Goal: Information Seeking & Learning: Check status

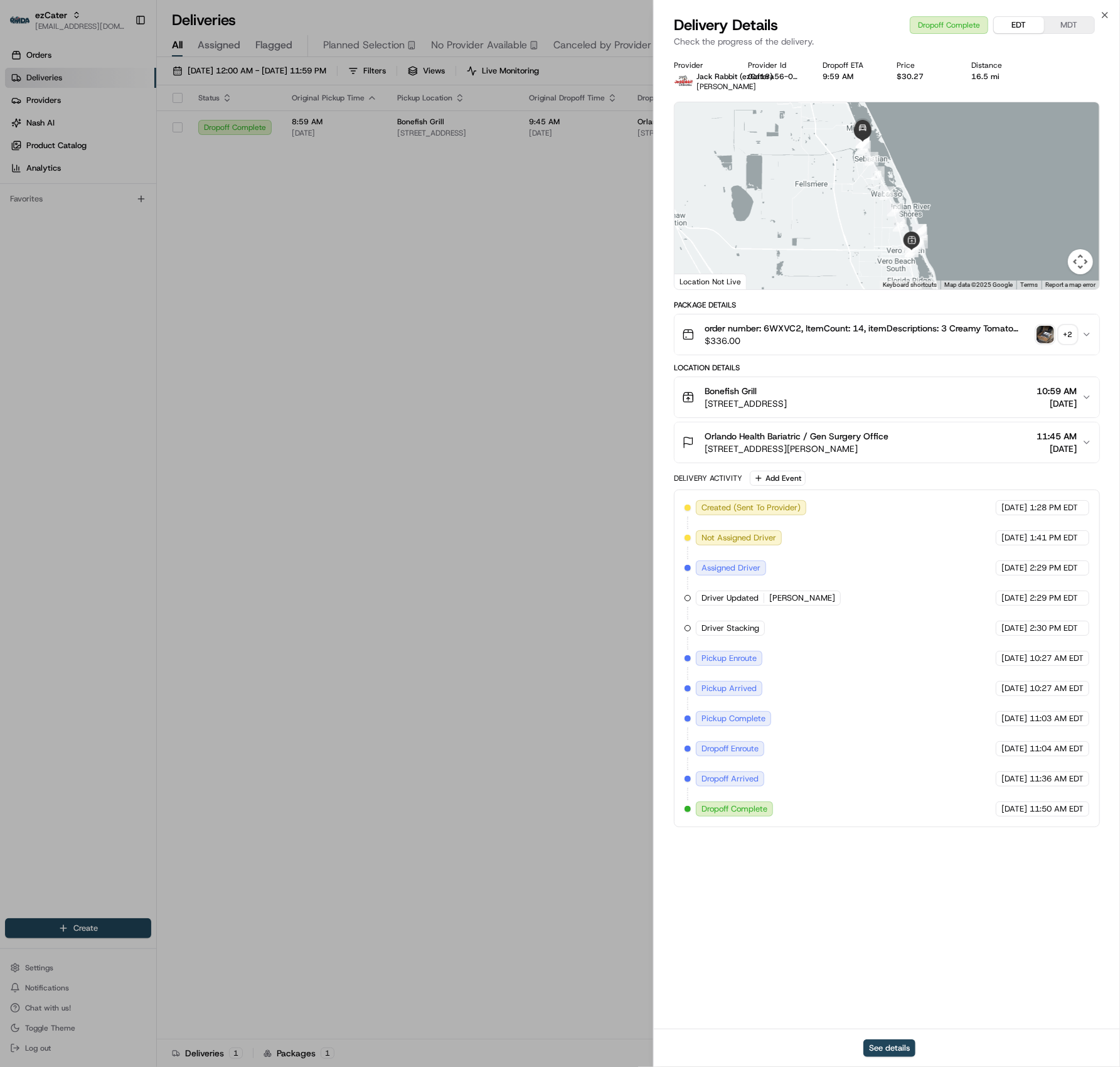
click at [1097, 15] on div "Delivery Details Dropoff Complete EDT MDT" at bounding box center [886, 25] width 426 height 20
click at [1107, 14] on icon "button" at bounding box center [1105, 15] width 10 height 10
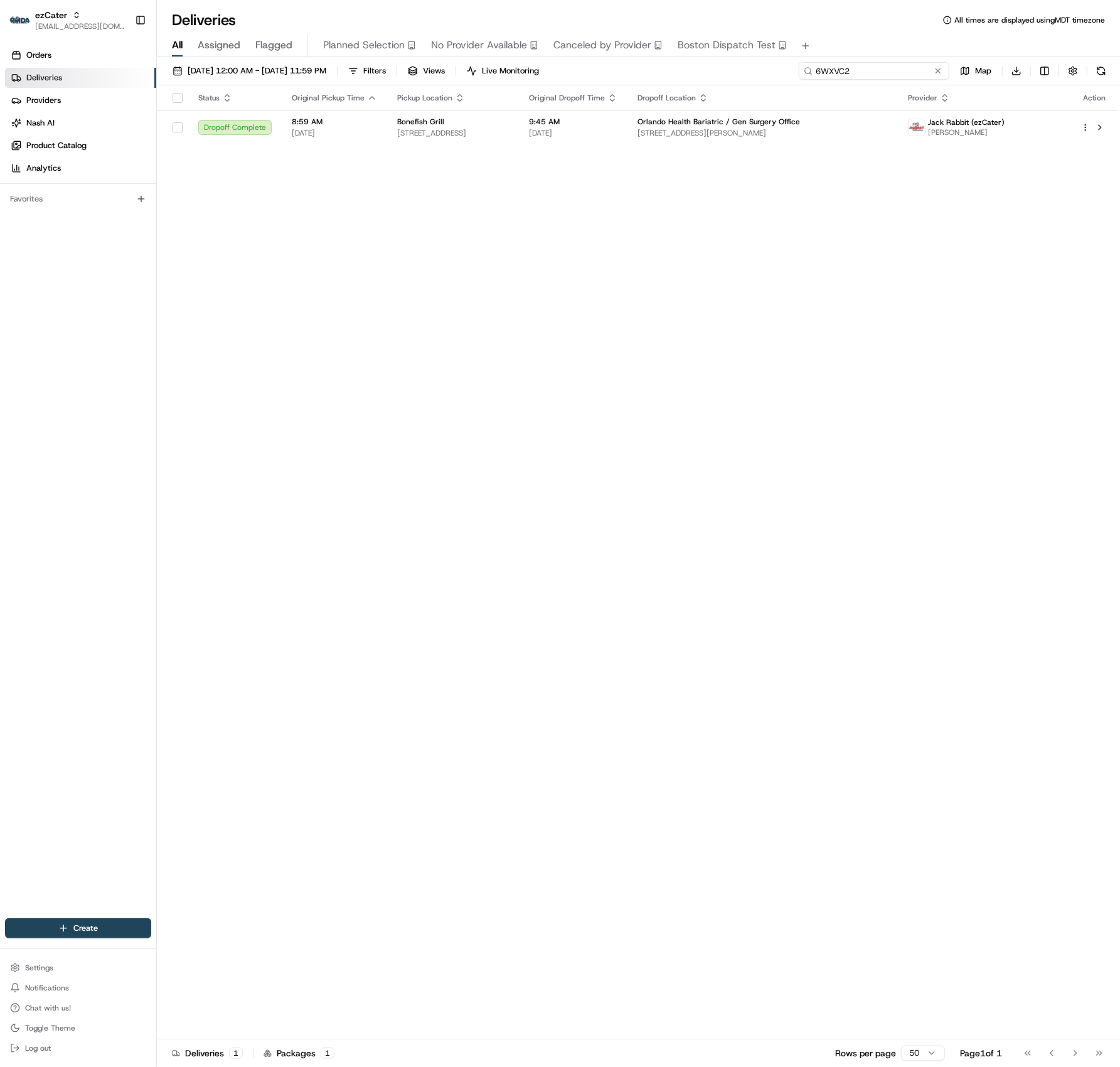
click at [898, 77] on input "6WXVC2" at bounding box center [874, 70] width 151 height 18
drag, startPoint x: 704, startPoint y: 63, endPoint x: 658, endPoint y: 61, distance: 46.0
click at [658, 61] on div "08/01/2025 12:00 AM - 08/21/2025 11:59 PM Filters Views Live Monitoring 6WXVC2 …" at bounding box center [638, 563] width 963 height 1012
paste input "P8RGY4"
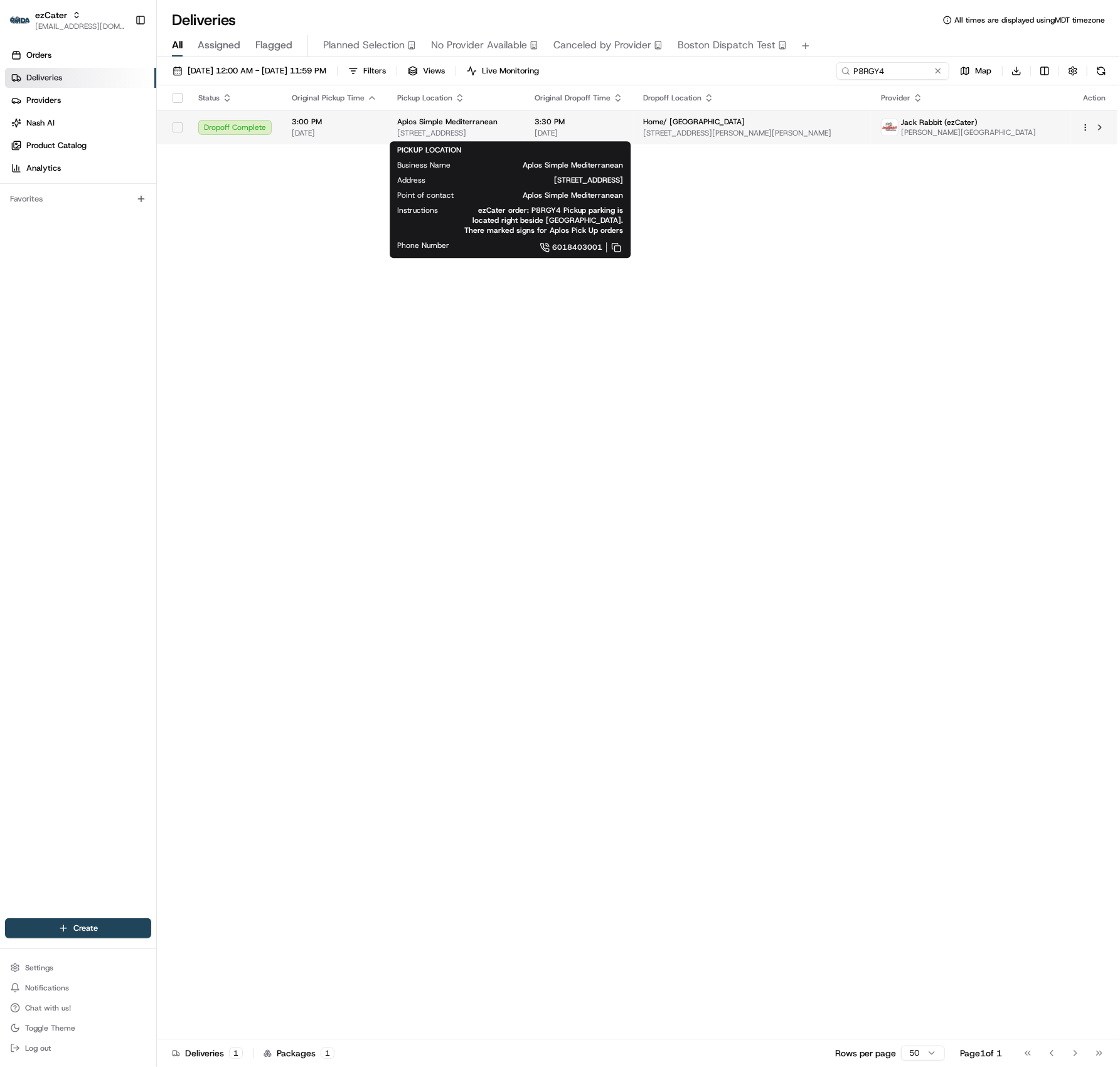
click at [458, 126] on span "Aplos Simple Mediterranean" at bounding box center [447, 122] width 100 height 10
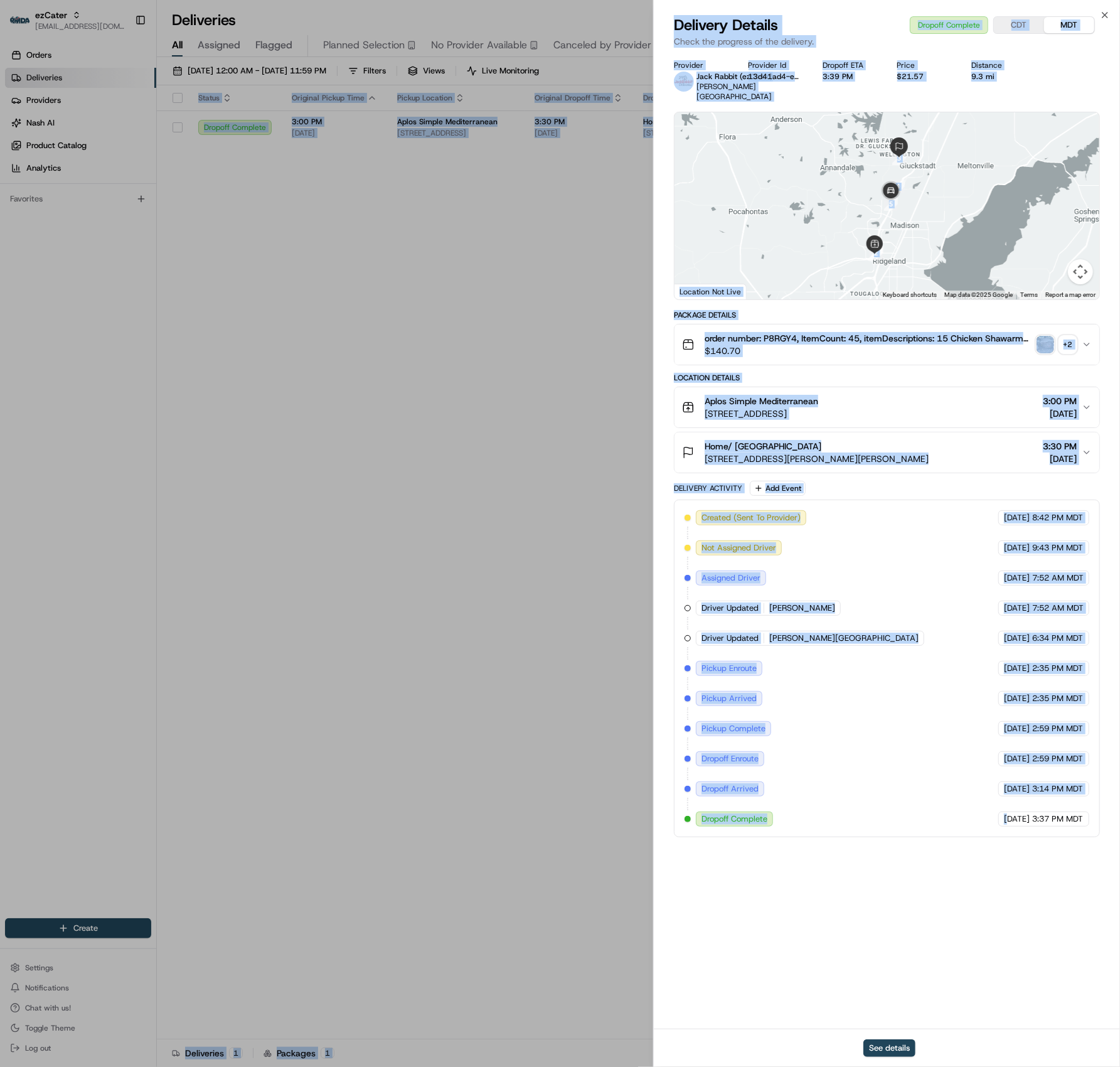
drag, startPoint x: 982, startPoint y: 812, endPoint x: 1127, endPoint y: 811, distance: 145.0
click at [1119, 811] on html "ezCater jes@usenash.com Toggle Sidebar Orders Deliveries Providers Nash AI Prod…" at bounding box center [560, 533] width 1120 height 1067
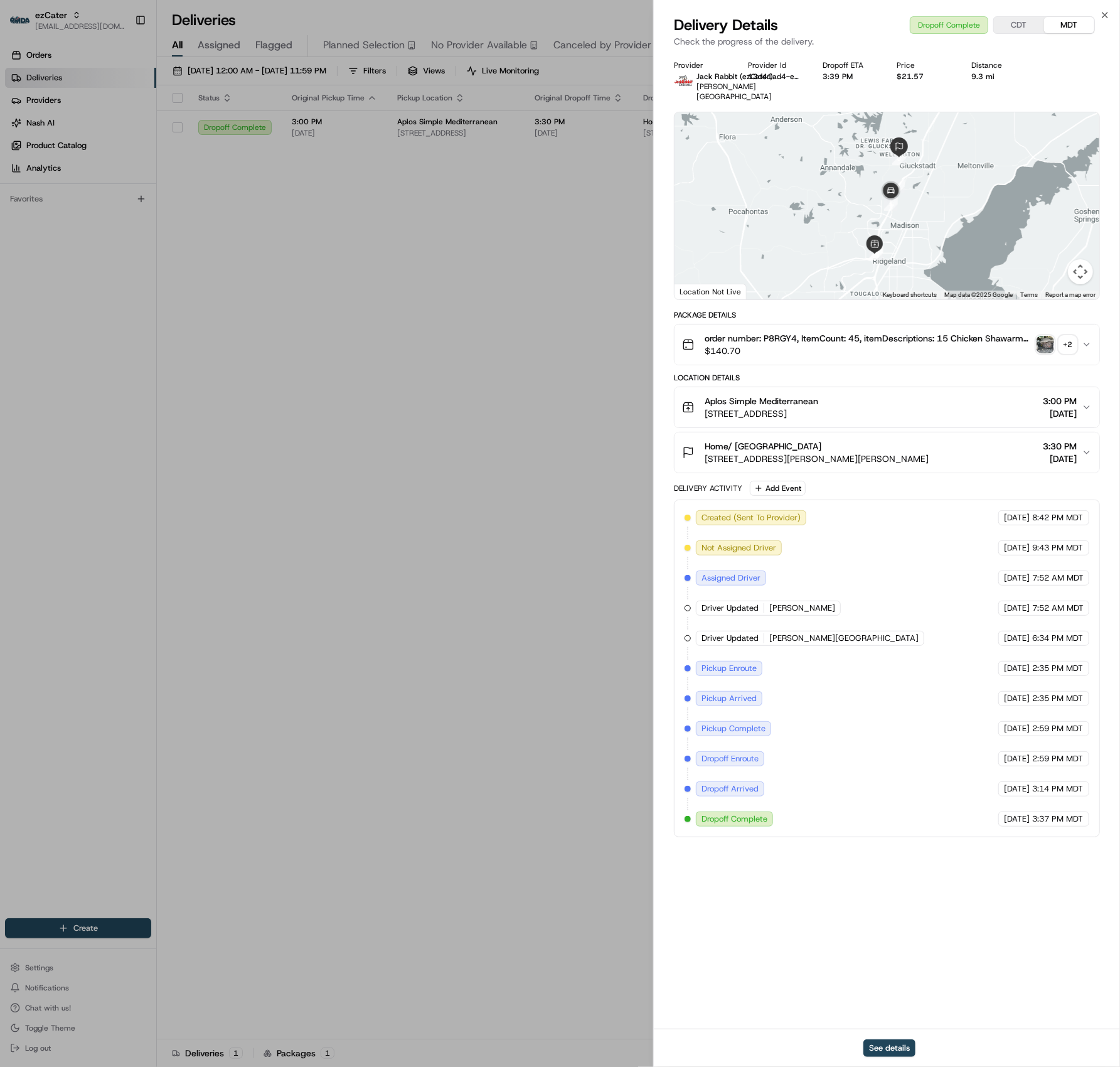
click at [1079, 813] on span "3:37 PM MDT" at bounding box center [1057, 819] width 51 height 11
click at [1017, 21] on button "CDT" at bounding box center [1018, 25] width 50 height 16
click at [1064, 21] on button "MDT" at bounding box center [1069, 25] width 50 height 16
drag, startPoint x: 434, startPoint y: 260, endPoint x: 438, endPoint y: 255, distance: 6.4
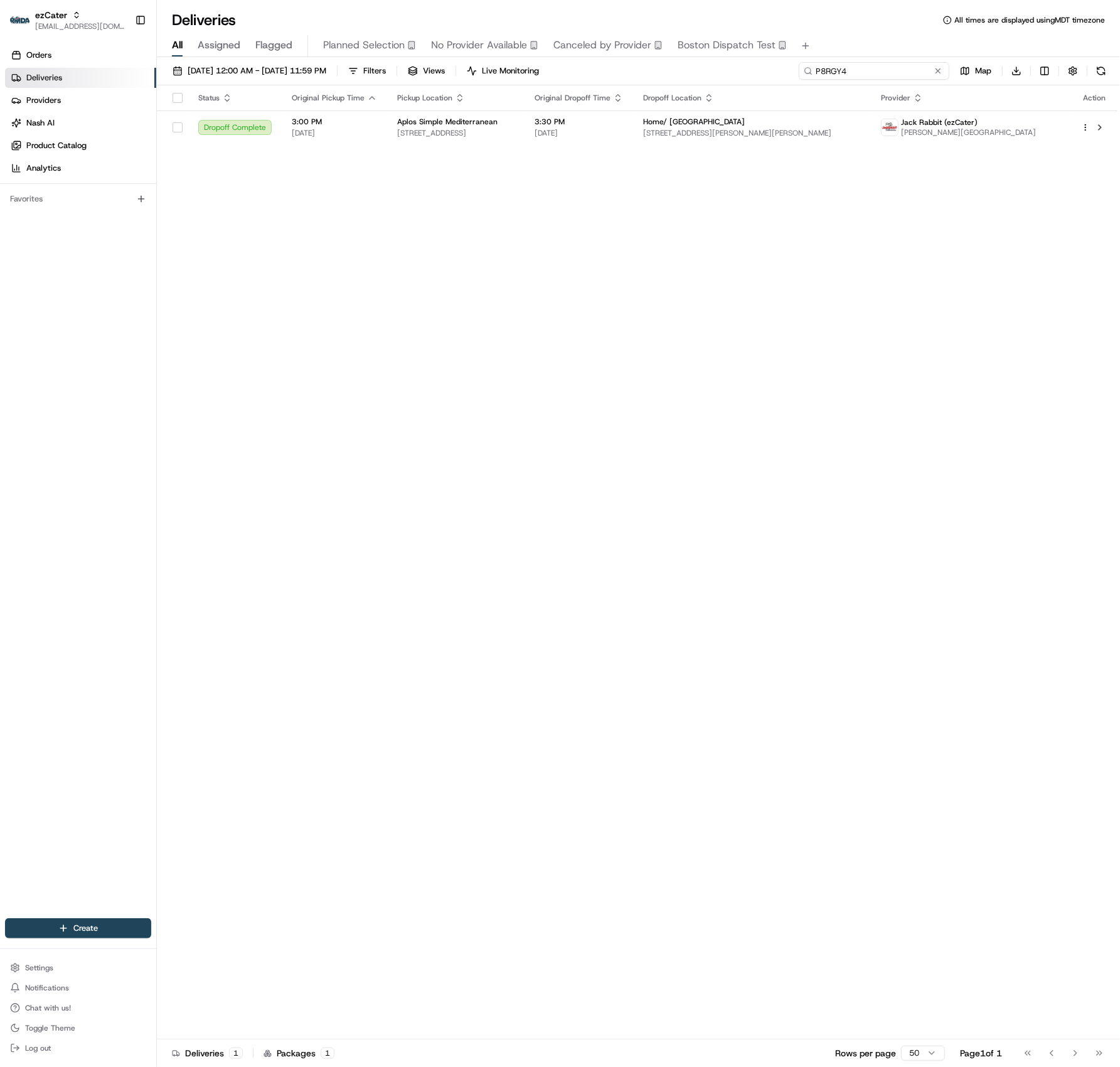
drag, startPoint x: 885, startPoint y: 76, endPoint x: 753, endPoint y: 67, distance: 132.3
click at [753, 67] on div "08/01/2025 12:00 AM - 08/21/2025 11:59 PM Filters Views Live Monitoring P8RGY4 …" at bounding box center [638, 73] width 963 height 23
paste input "H5H14M"
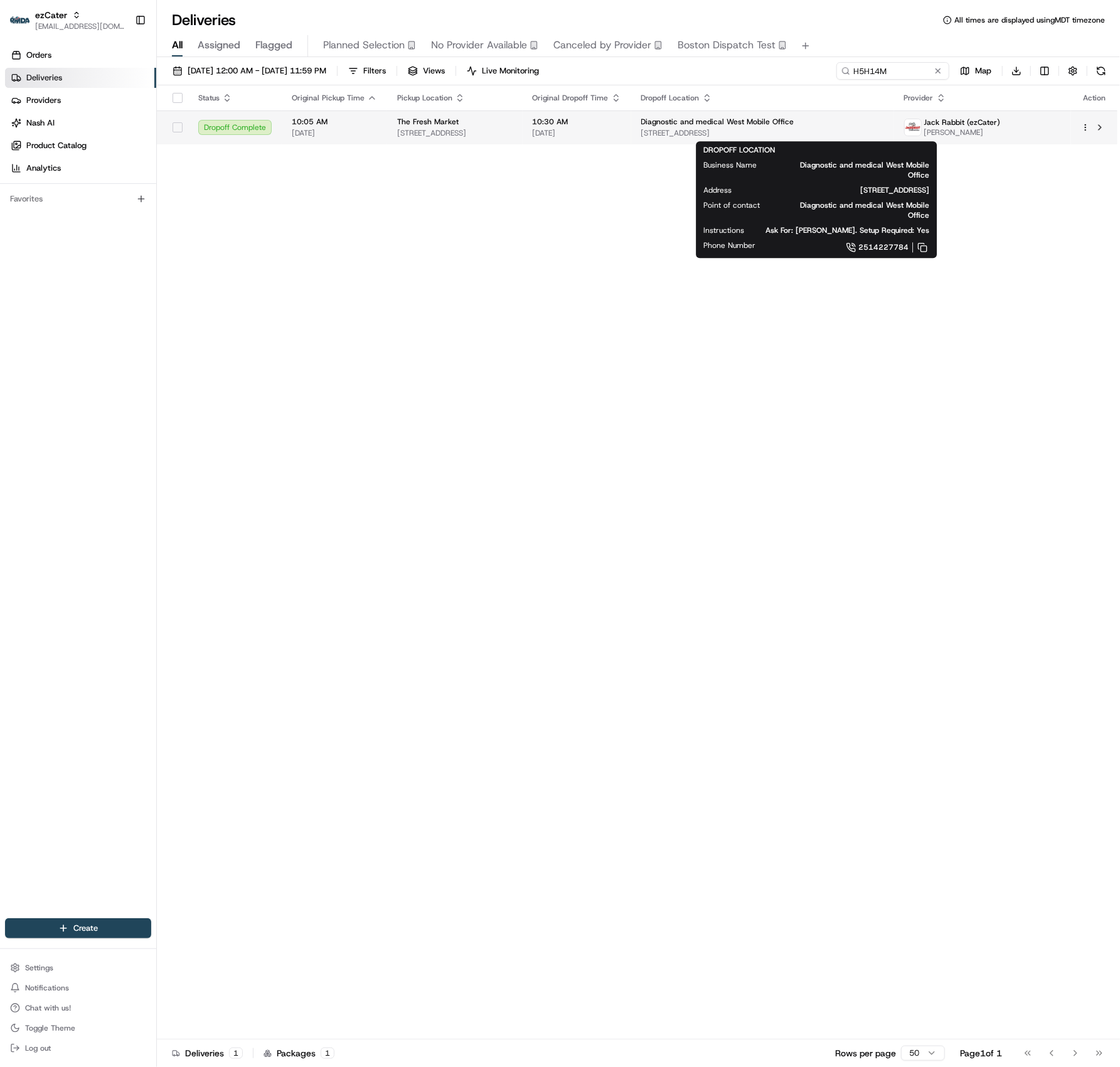
click at [791, 129] on span "831 Hillcrest Rd STE C, Mobile, AL 36695, USA" at bounding box center [763, 133] width 243 height 10
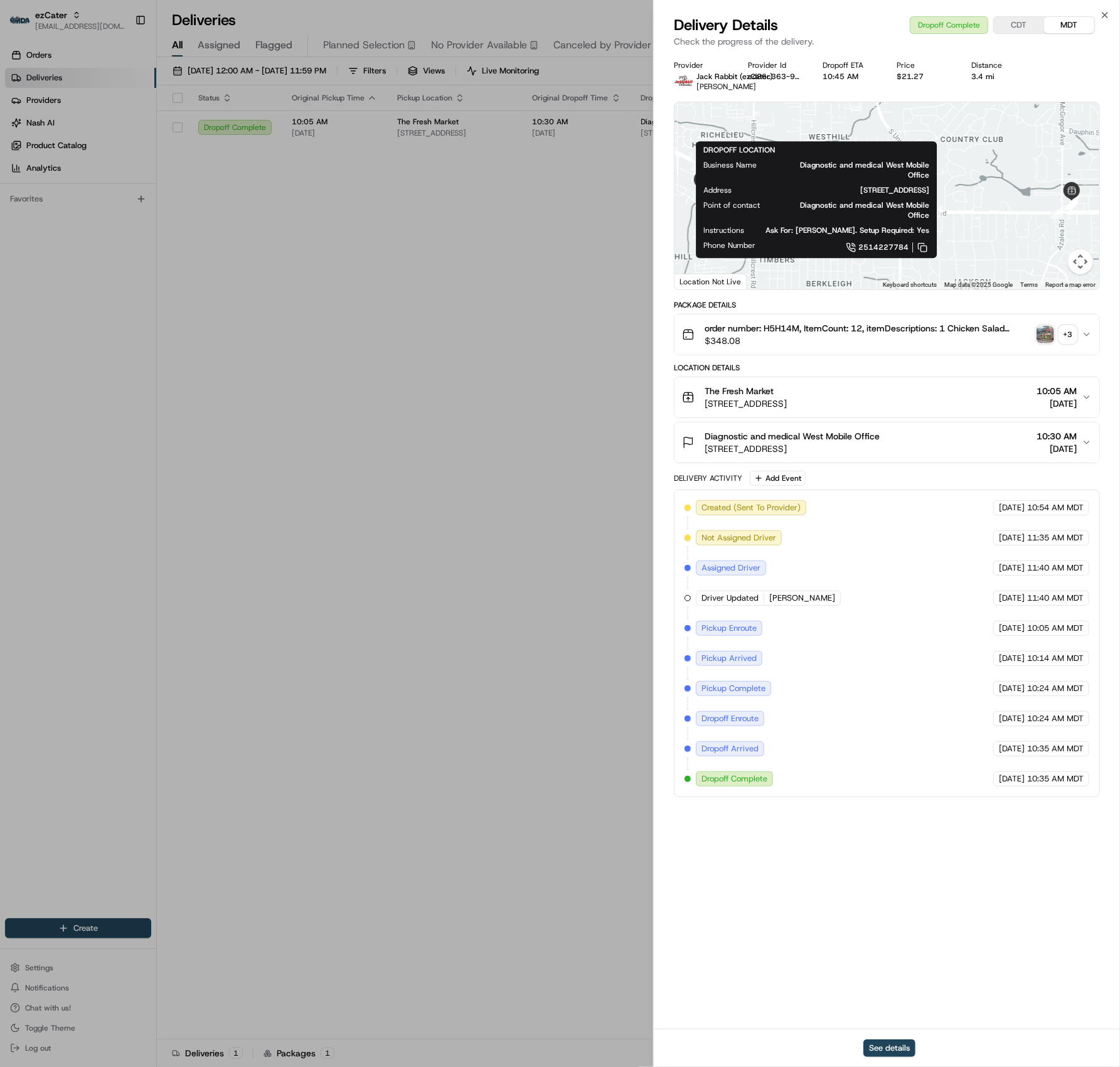
drag, startPoint x: 632, startPoint y: 165, endPoint x: 650, endPoint y: 158, distance: 19.3
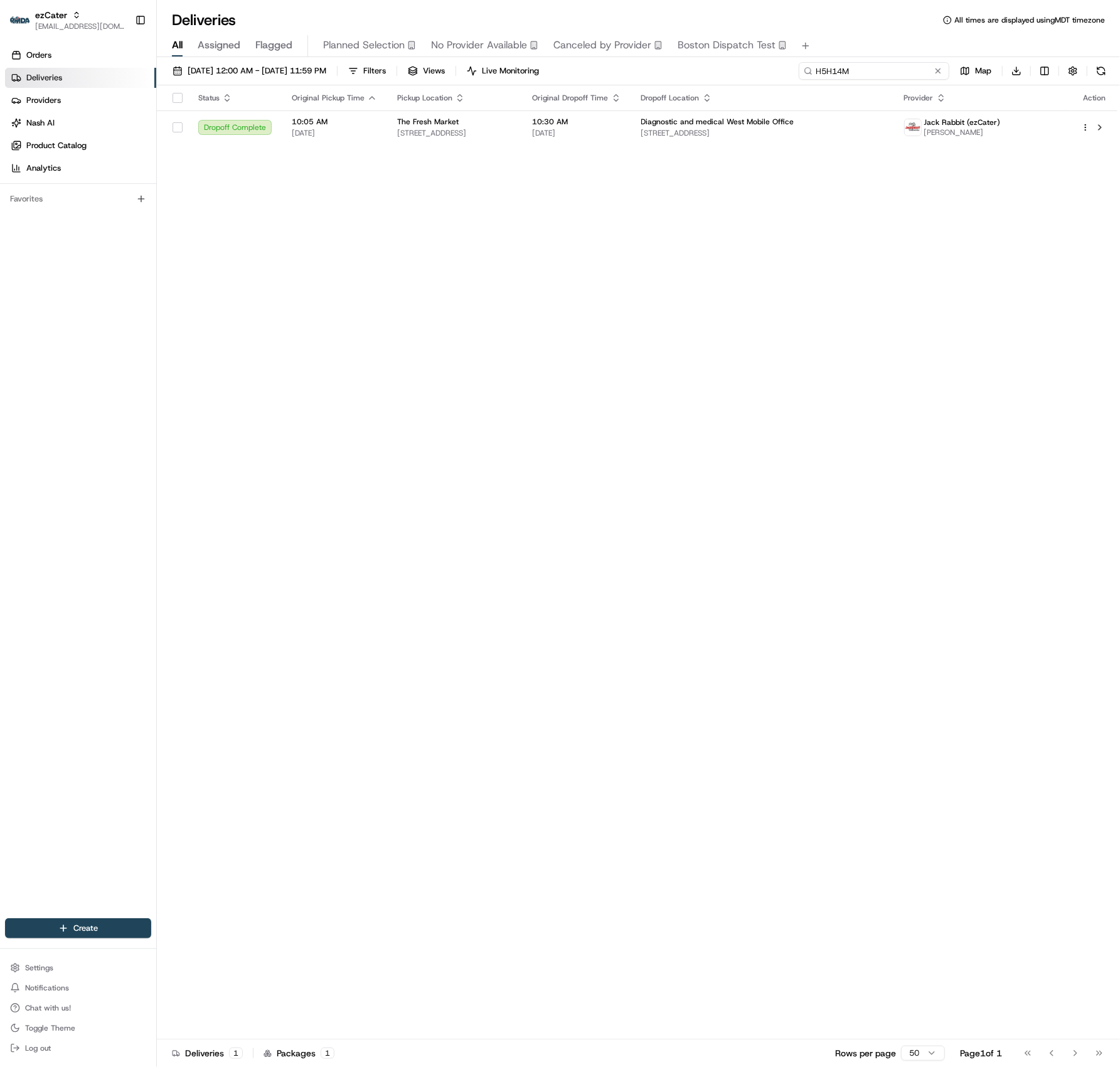
drag, startPoint x: 897, startPoint y: 74, endPoint x: 747, endPoint y: 60, distance: 150.7
click at [745, 60] on div "08/01/2025 12:00 AM - 08/21/2025 11:59 PM Filters Views Live Monitoring H5H14M …" at bounding box center [638, 563] width 963 height 1012
paste input "TEFXQF"
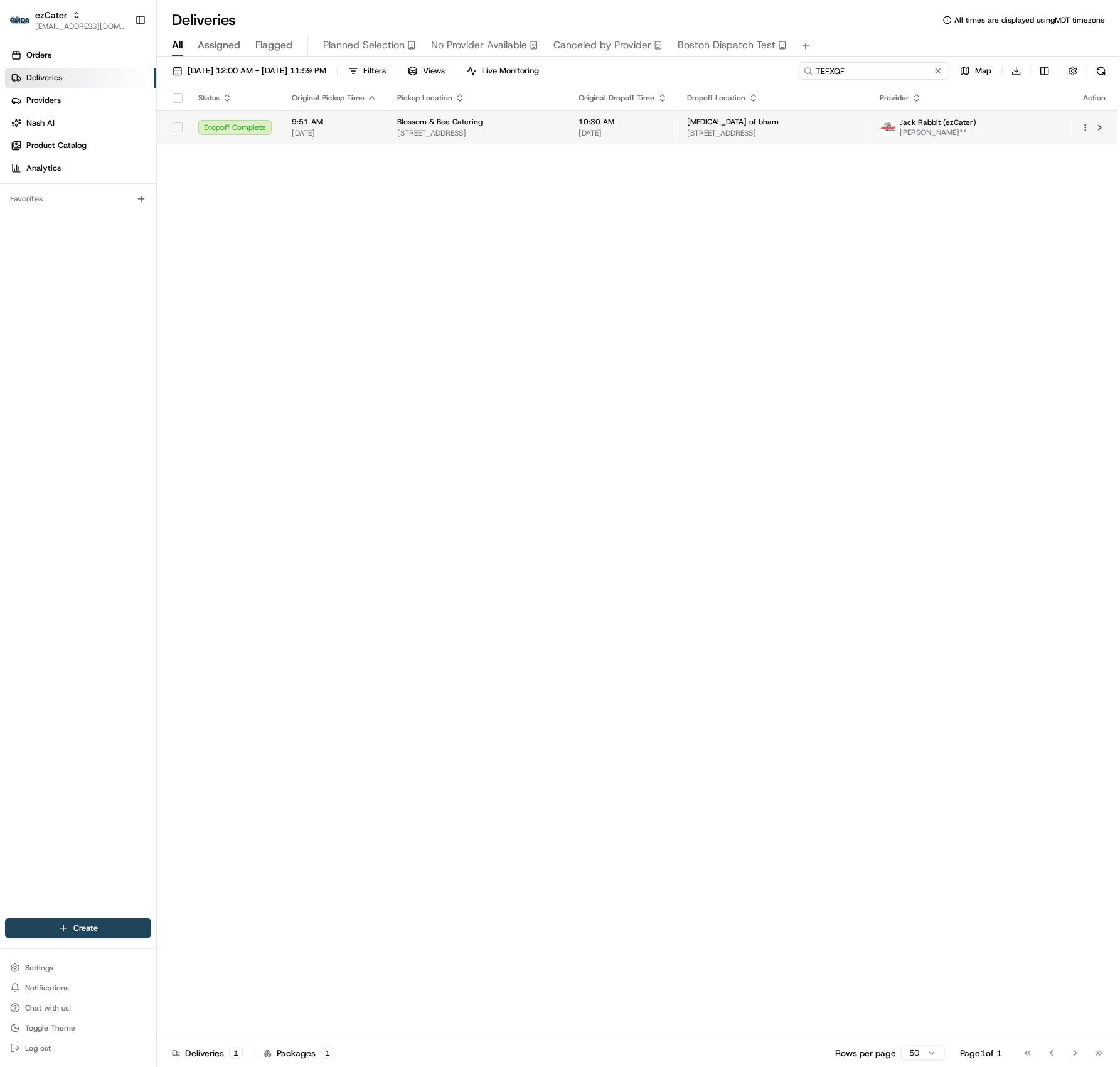
type input "TEFXQF"
click at [802, 129] on span "1022 1st St N #201, Alabaster, AL 35007, USA" at bounding box center [774, 133] width 173 height 10
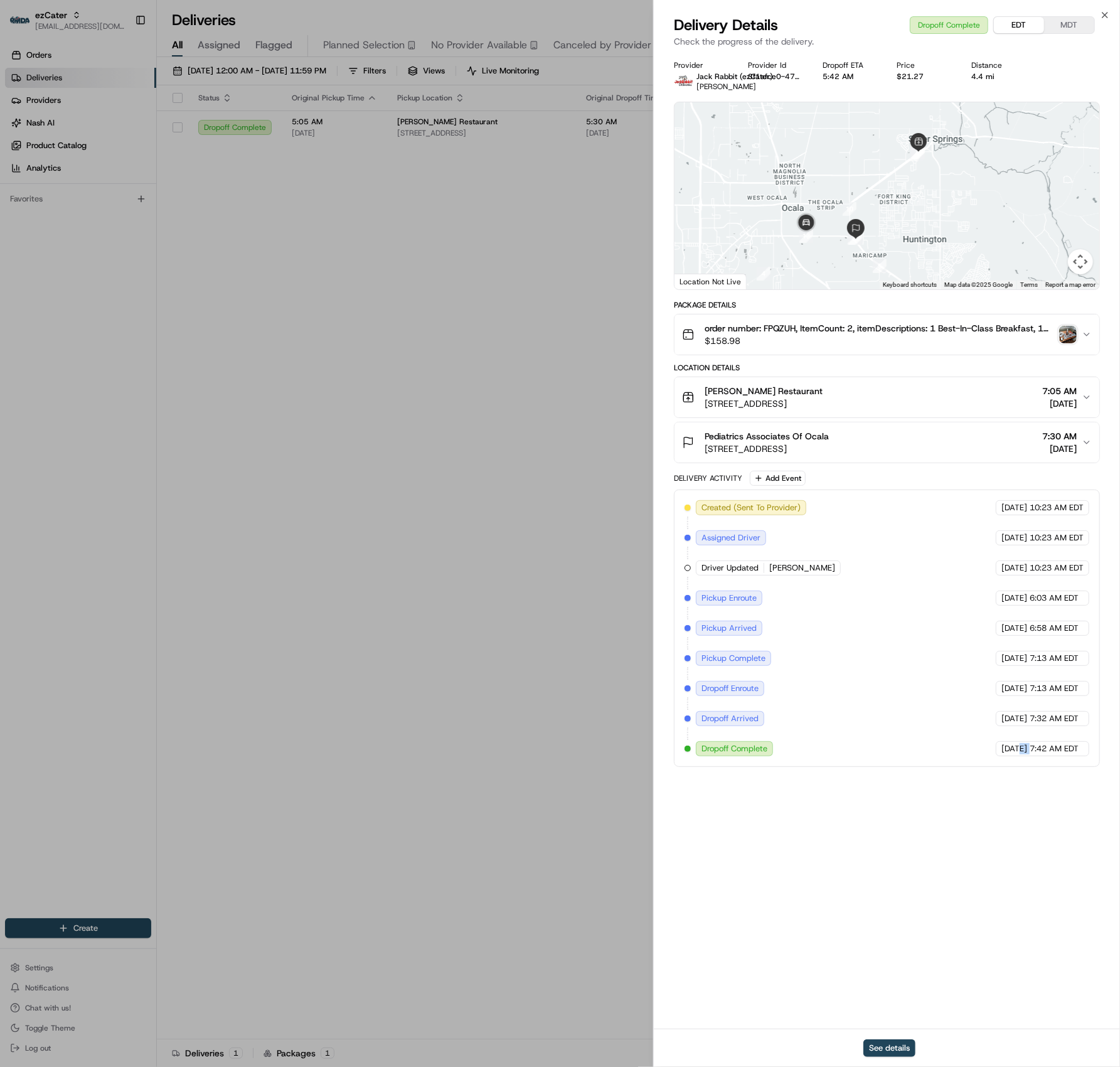
click at [1027, 25] on button "EDT" at bounding box center [1018, 25] width 50 height 16
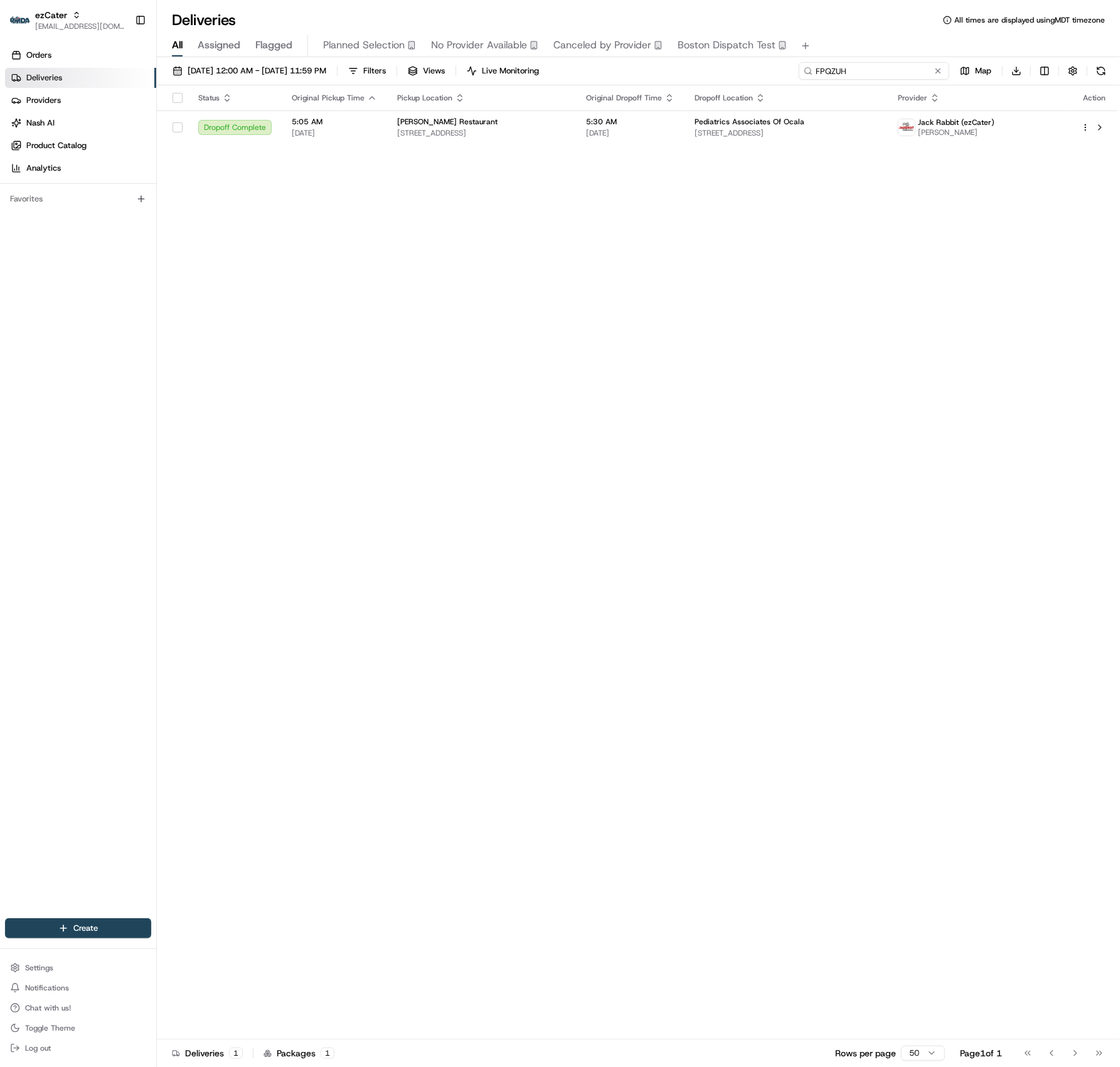
drag, startPoint x: 857, startPoint y: 67, endPoint x: 750, endPoint y: 52, distance: 108.0
click at [752, 52] on div "Deliveries All times are displayed using MDT timezone All Assigned Flagged Plan…" at bounding box center [638, 533] width 963 height 1067
paste input "MC13HK"
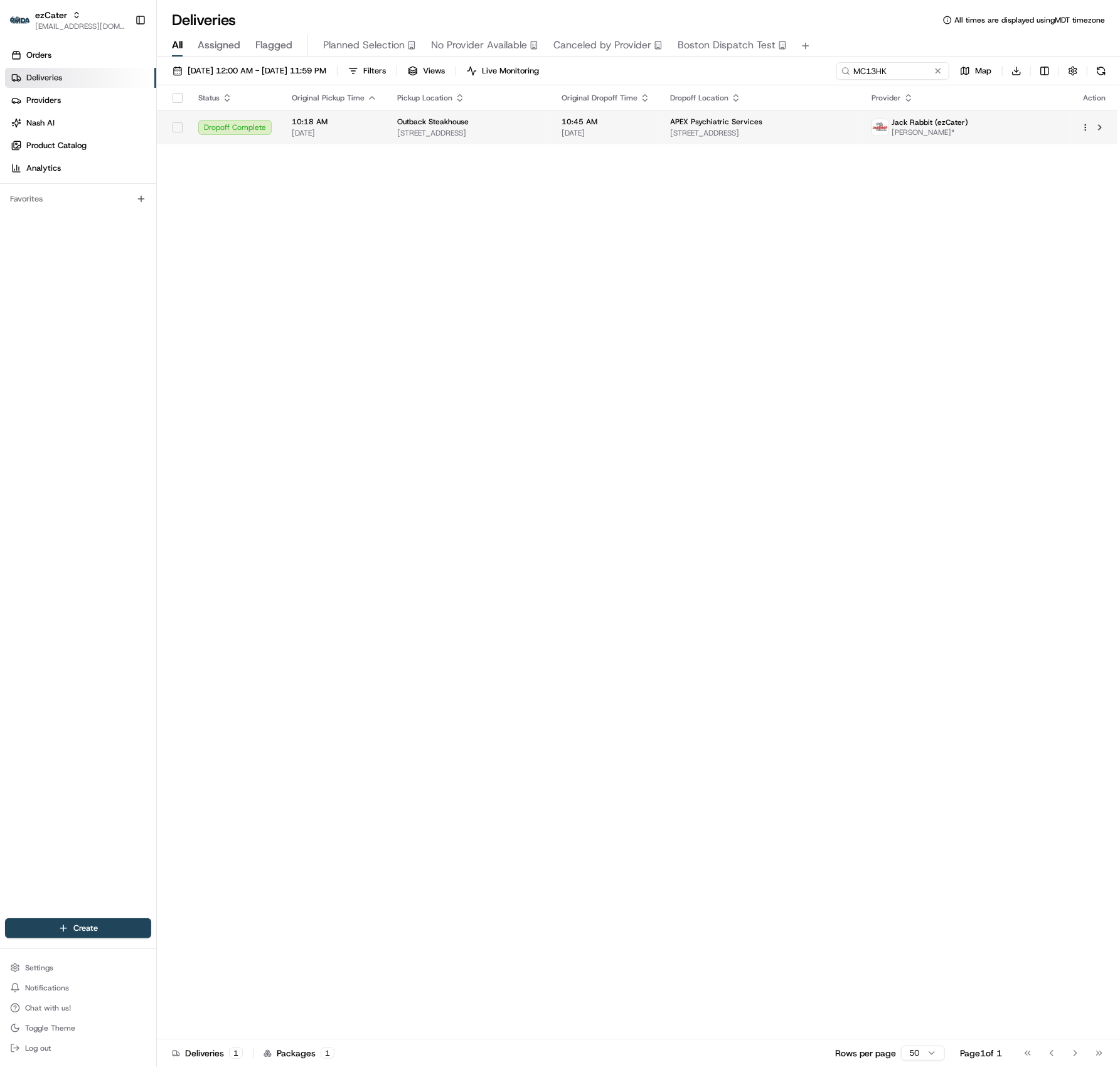
click at [724, 133] on span "308 S Jefferson St, Pensacola, FL 32502, USA" at bounding box center [760, 133] width 181 height 10
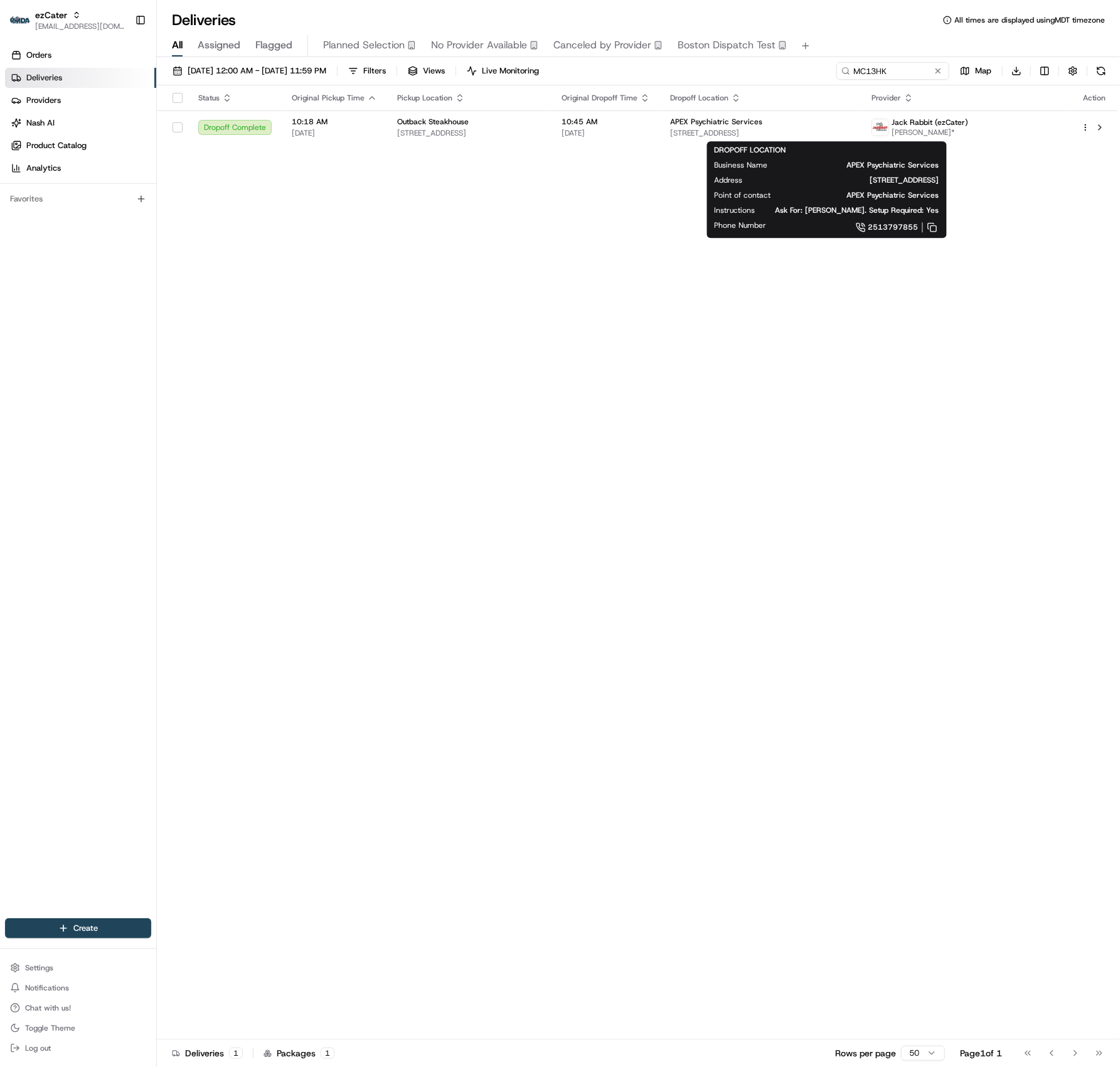
drag, startPoint x: 598, startPoint y: 168, endPoint x: 619, endPoint y: 162, distance: 21.8
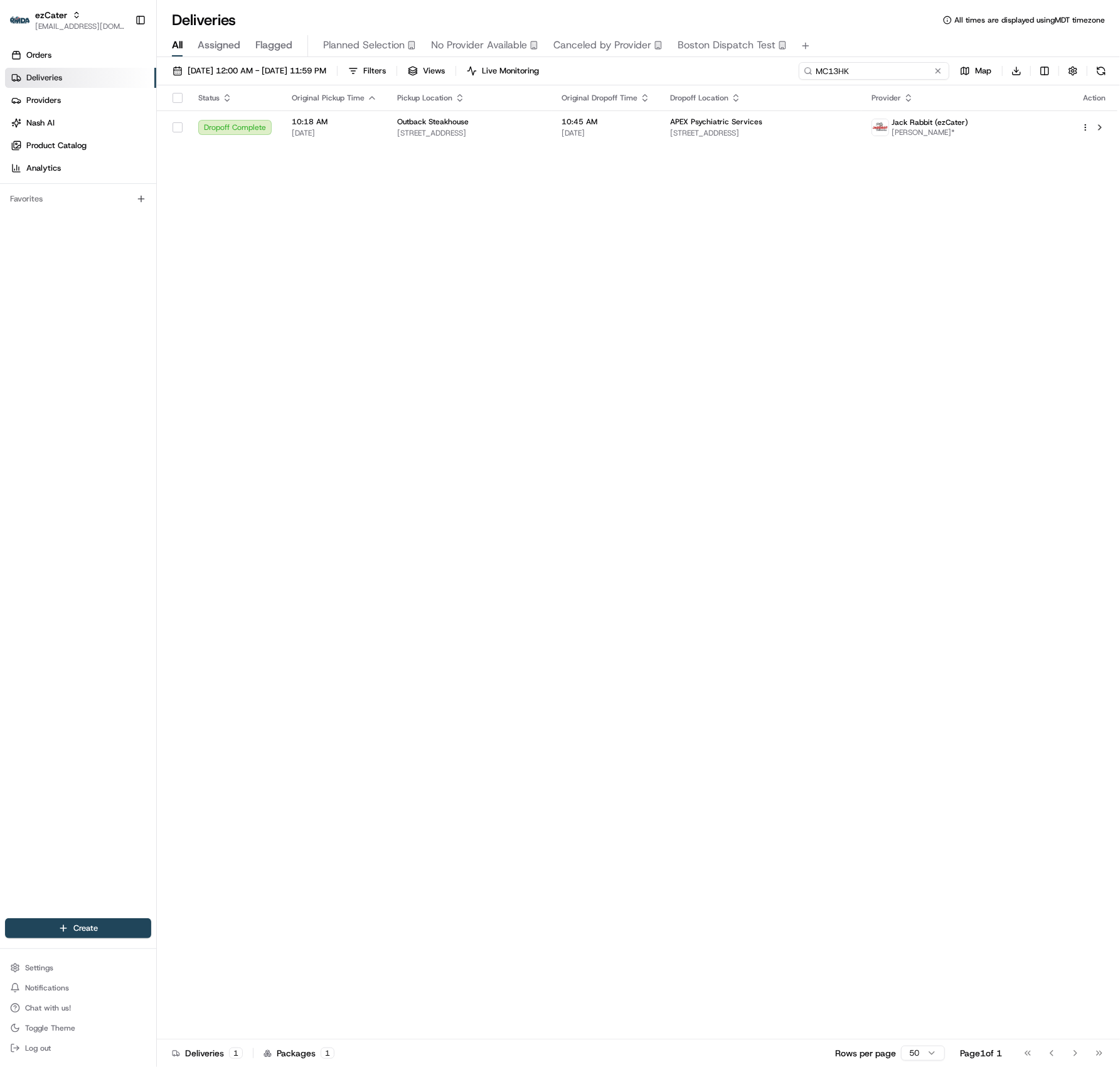
drag, startPoint x: 888, startPoint y: 74, endPoint x: 732, endPoint y: 60, distance: 156.6
click at [736, 60] on div "08/01/2025 12:00 AM - 08/21/2025 11:59 PM Filters Views Live Monitoring MC13HK …" at bounding box center [638, 563] width 963 height 1012
paste input "3KAZG0"
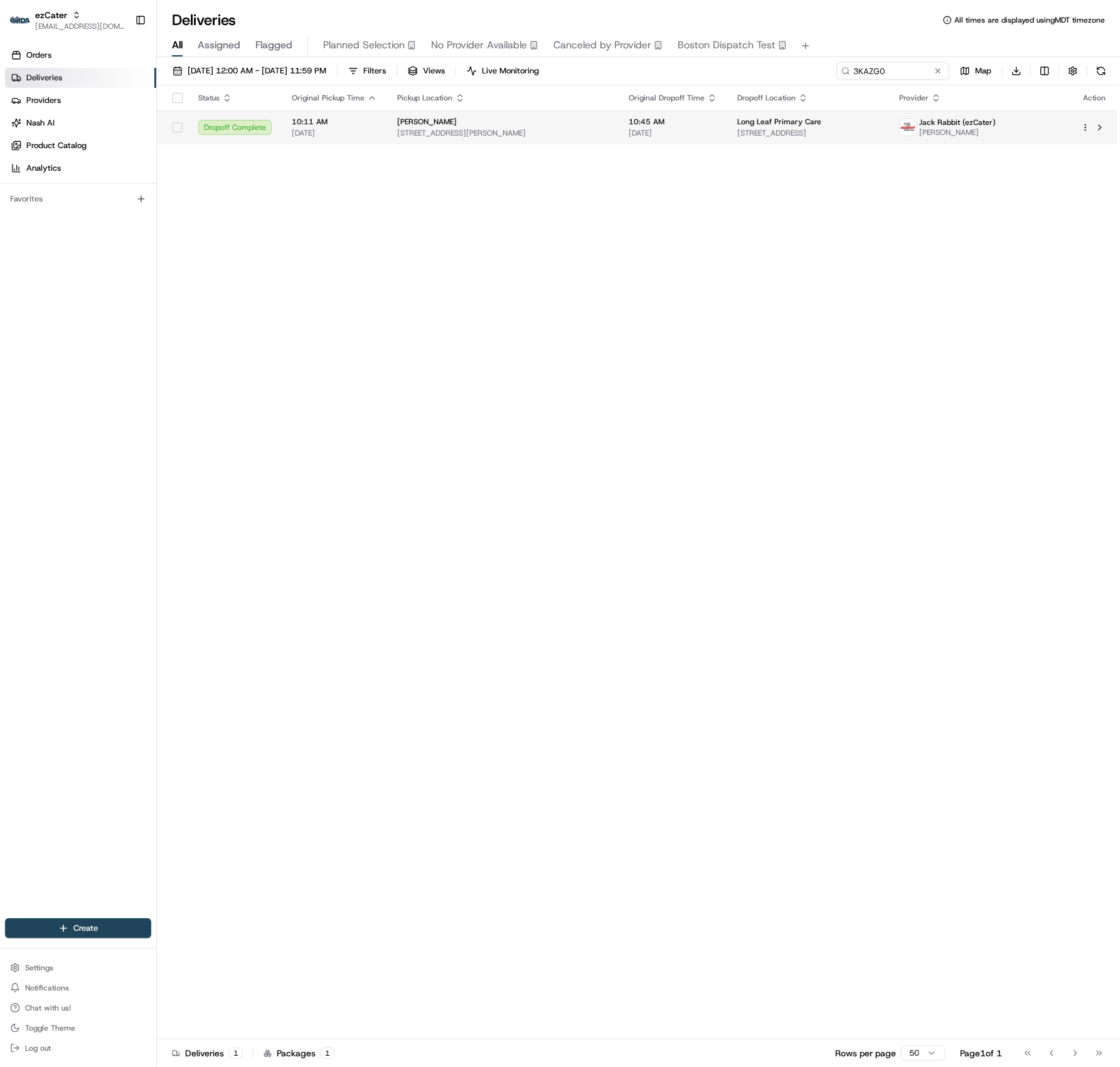
click at [741, 123] on span "Long Leaf Primary Care" at bounding box center [779, 122] width 84 height 10
drag, startPoint x: 885, startPoint y: 73, endPoint x: 683, endPoint y: 68, distance: 202.1
click at [683, 68] on div "08/01/2025 12:00 AM - 08/21/2025 11:59 PM Filters Views Live Monitoring 3KAZG0 …" at bounding box center [638, 73] width 963 height 23
paste input "P8RGY4"
type input "P8RGY4"
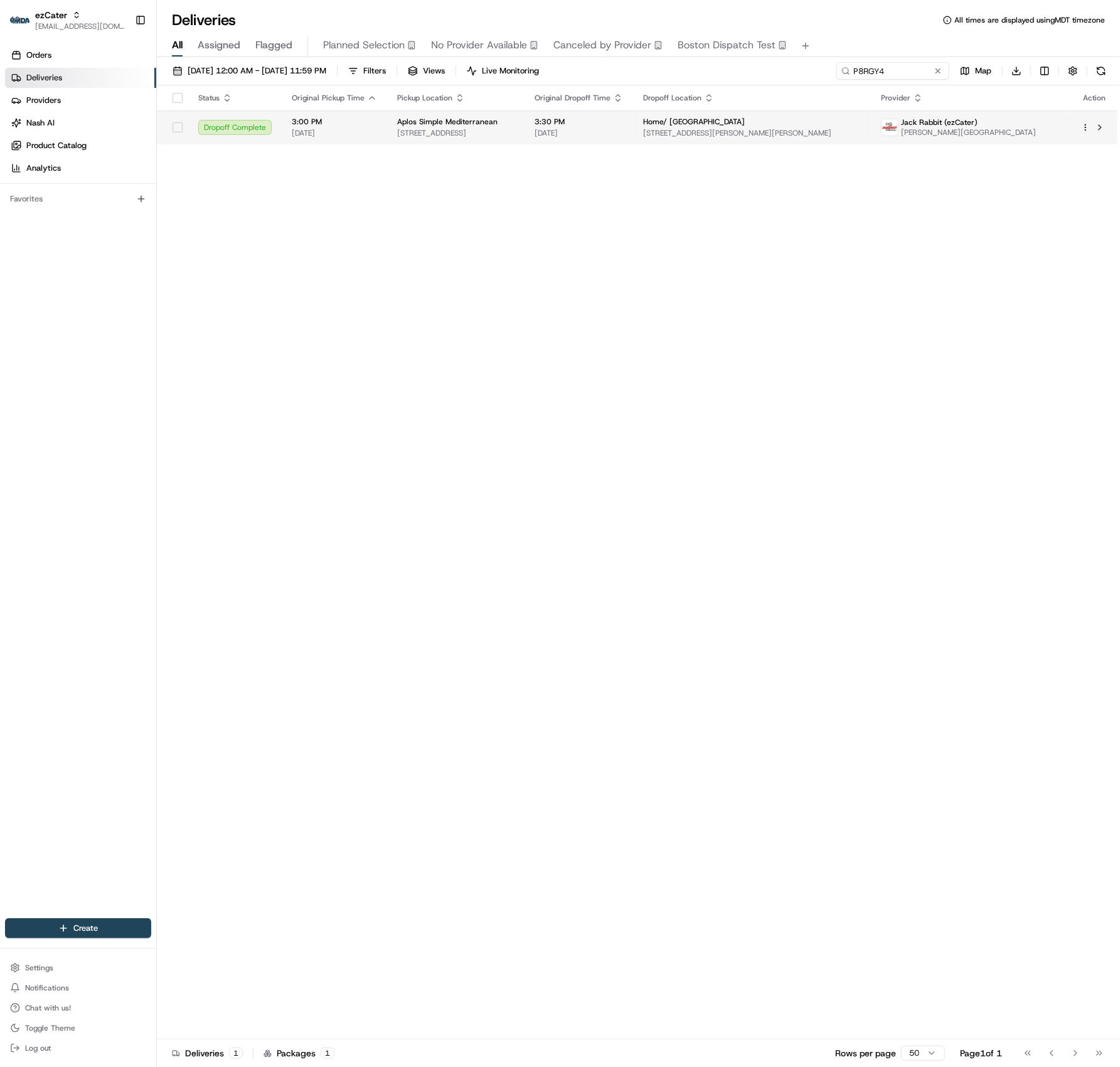
click at [502, 132] on span "[STREET_ADDRESS]" at bounding box center [456, 133] width 117 height 10
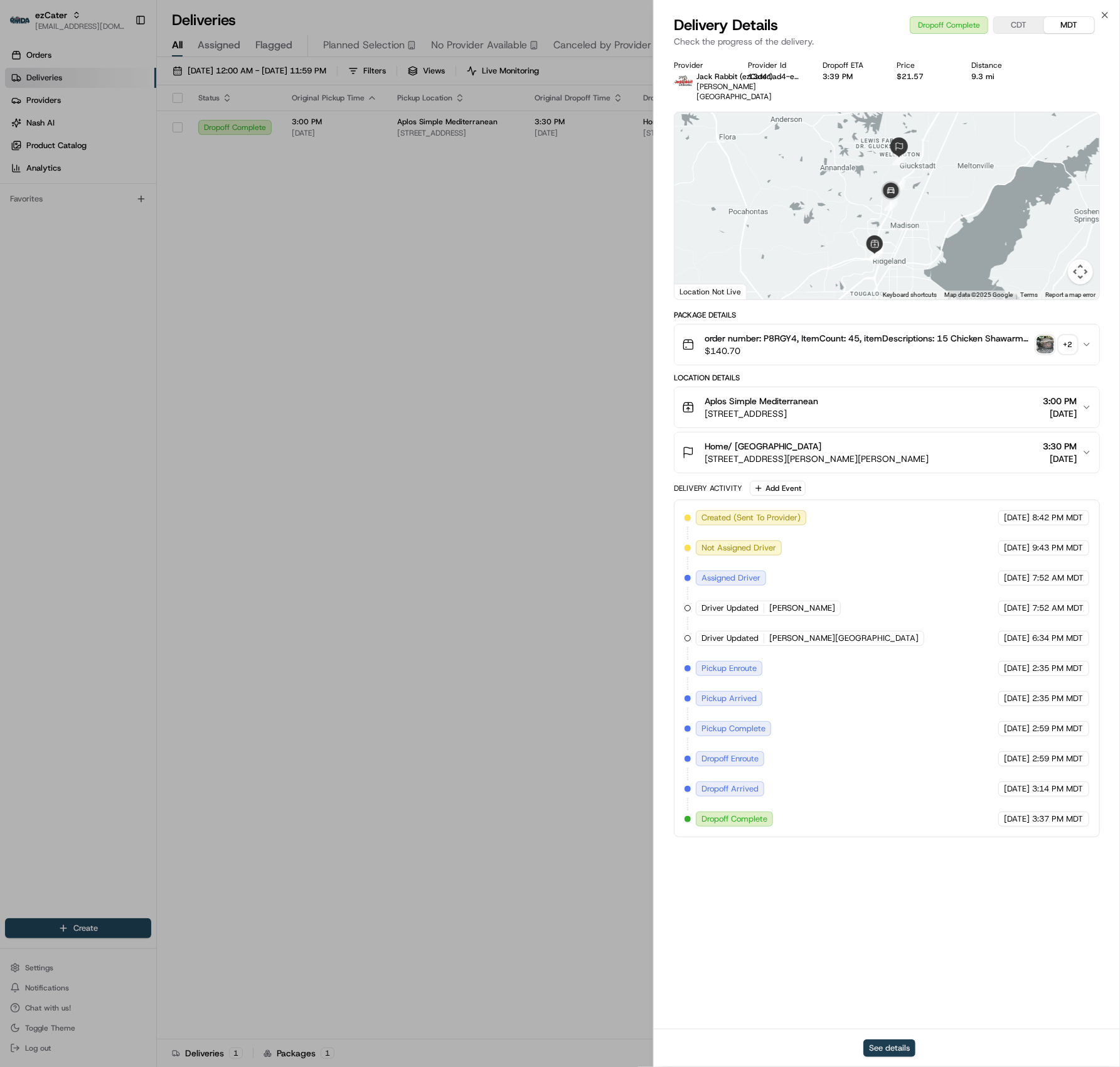
click at [889, 1046] on button "See details" at bounding box center [889, 1048] width 52 height 18
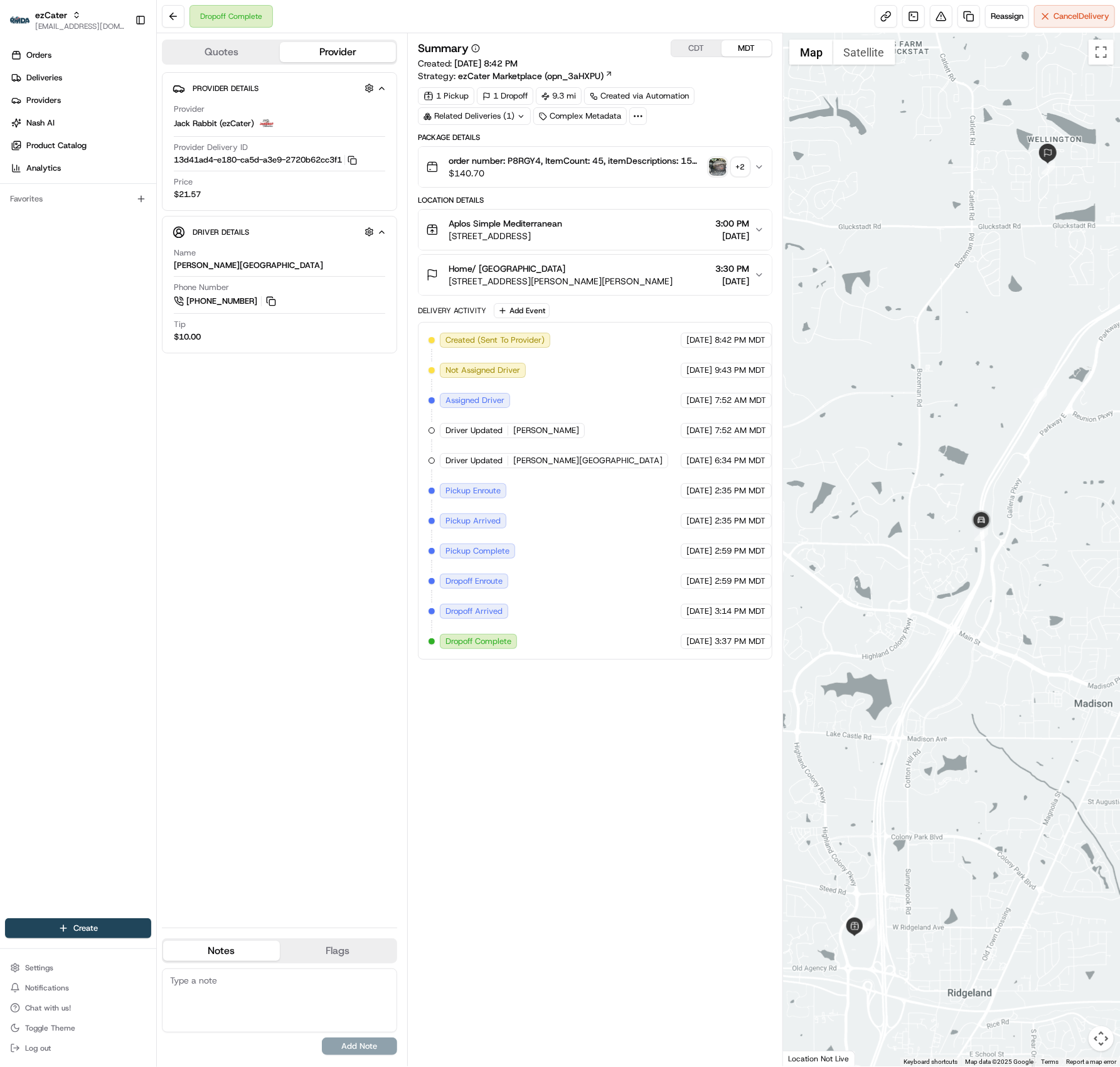
click at [687, 45] on button "CDT" at bounding box center [696, 48] width 50 height 16
drag, startPoint x: 751, startPoint y: 650, endPoint x: 647, endPoint y: 651, distance: 104.0
click at [681, 649] on div "[DATE] 4:37 PM CDT" at bounding box center [728, 641] width 94 height 15
copy div "[DATE] 4:37 PM CDT"
